Goal: Navigation & Orientation: Find specific page/section

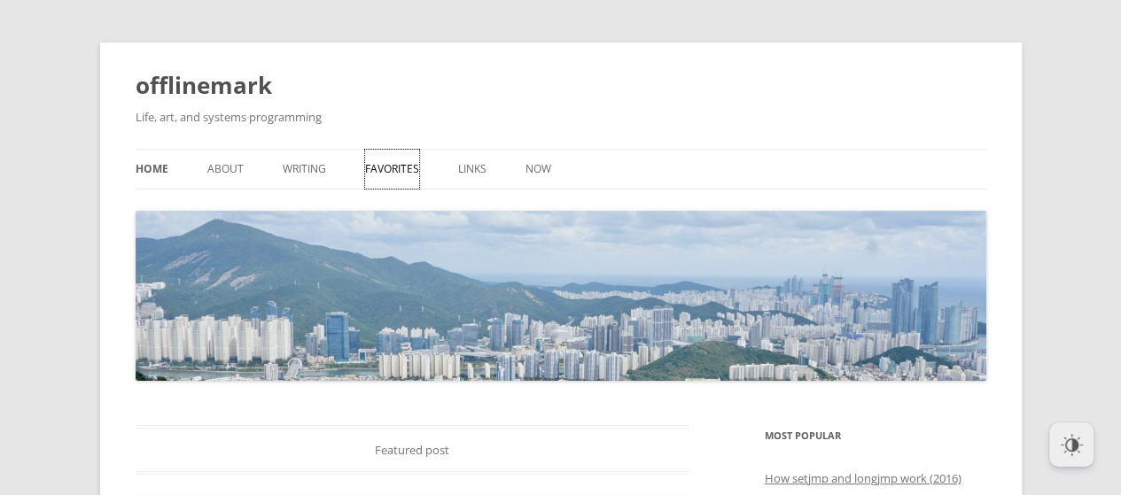
click at [390, 175] on link "Favorites" at bounding box center [392, 169] width 54 height 39
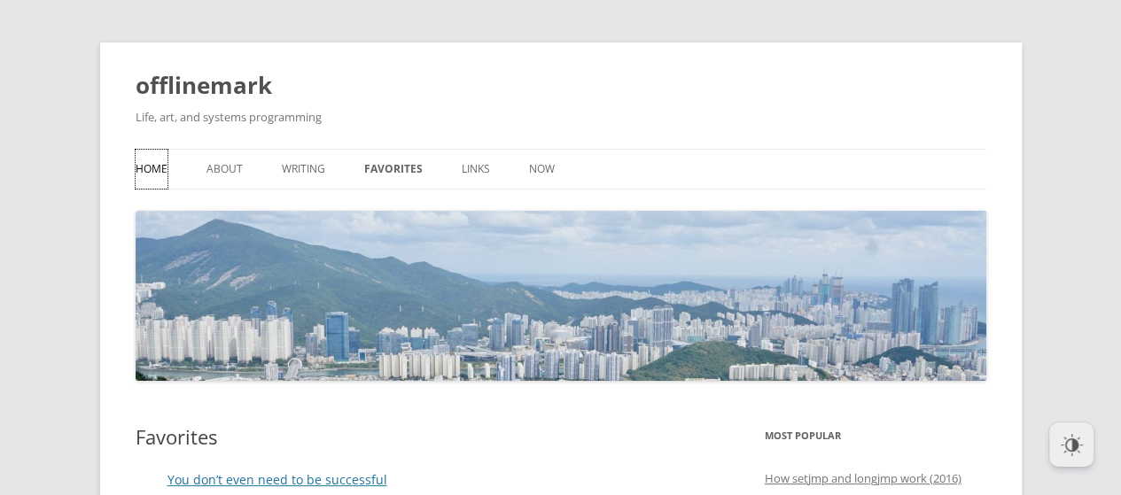
click at [159, 174] on link "Home" at bounding box center [152, 169] width 32 height 39
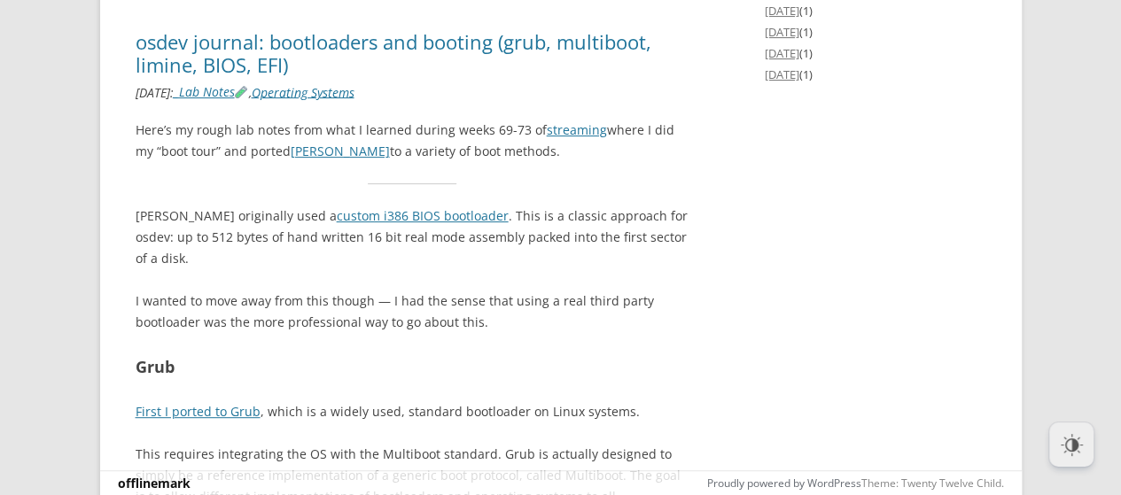
scroll to position [3632, 0]
